Goal: Navigation & Orientation: Find specific page/section

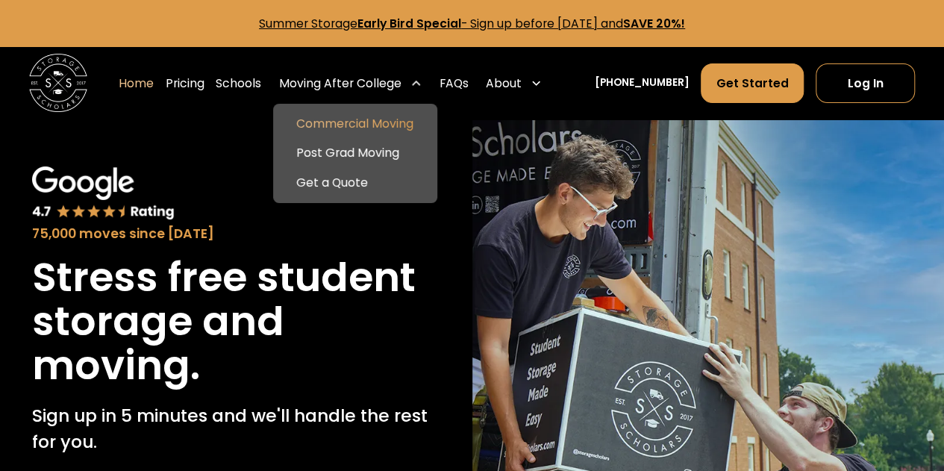
click at [349, 134] on link "Commercial Moving" at bounding box center [355, 124] width 152 height 29
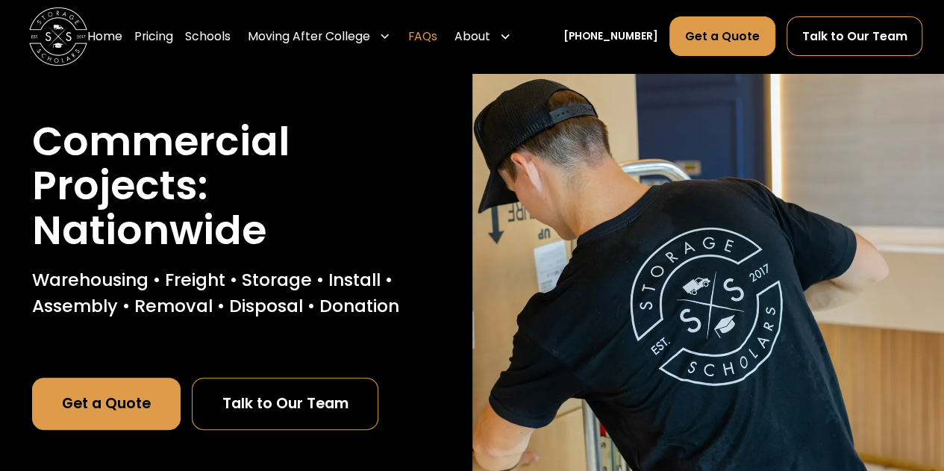
click at [437, 33] on link "FAQs" at bounding box center [422, 36] width 29 height 41
click at [107, 41] on link "Home" at bounding box center [104, 36] width 35 height 41
